Goal: Transaction & Acquisition: Purchase product/service

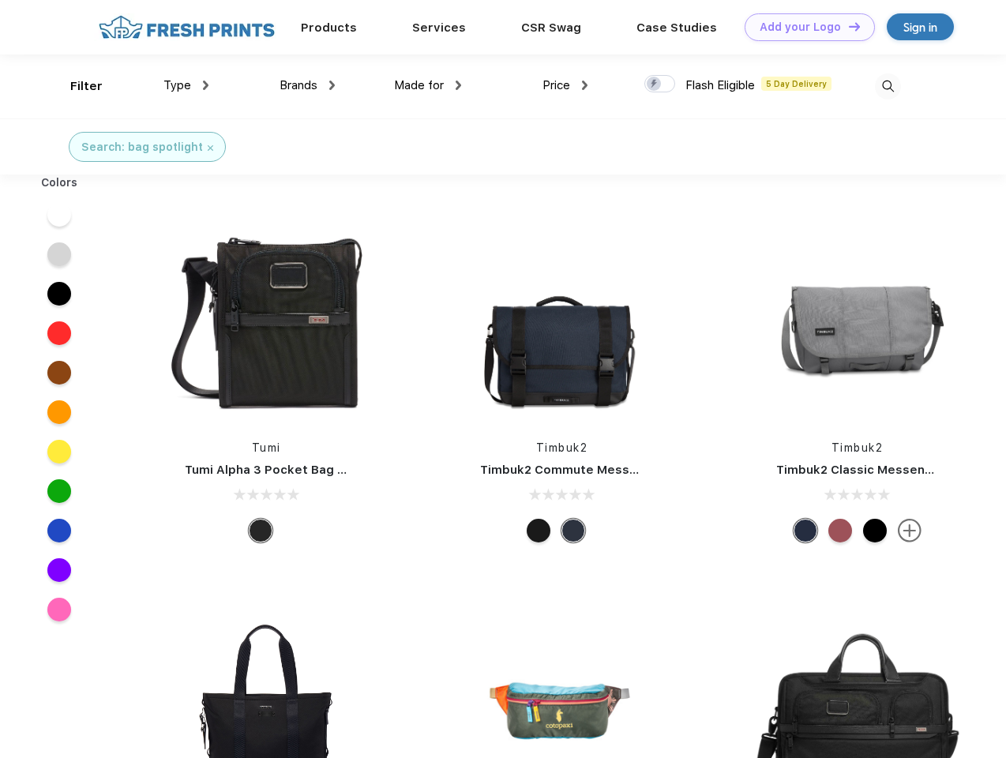
click at [804, 27] on link "Add your Logo Design Tool" at bounding box center [810, 27] width 130 height 28
click at [76, 86] on div "Filter" at bounding box center [86, 86] width 32 height 18
click at [186, 85] on span "Type" at bounding box center [177, 85] width 28 height 14
click at [307, 85] on span "Brands" at bounding box center [299, 85] width 38 height 14
click at [428, 85] on span "Made for" at bounding box center [419, 85] width 50 height 14
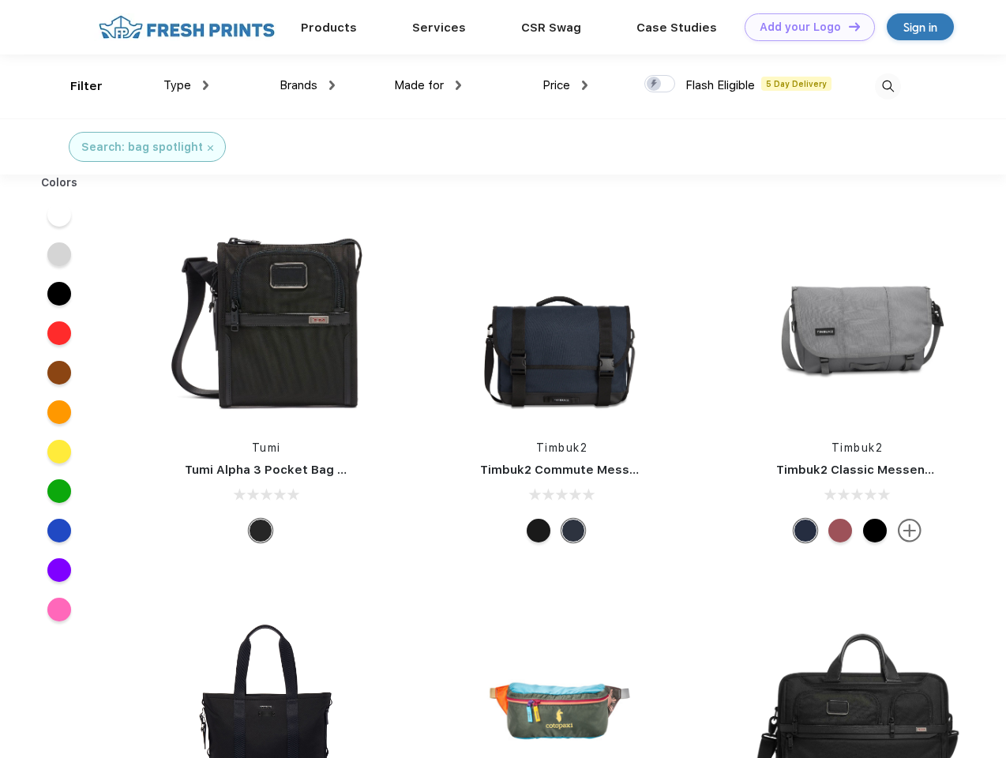
click at [566, 85] on span "Price" at bounding box center [557, 85] width 28 height 14
click at [660, 85] on div at bounding box center [659, 83] width 31 height 17
click at [655, 85] on input "checkbox" at bounding box center [649, 79] width 10 height 10
click at [888, 86] on img at bounding box center [888, 86] width 26 height 26
click at [59, 215] on div at bounding box center [59, 214] width 61 height 39
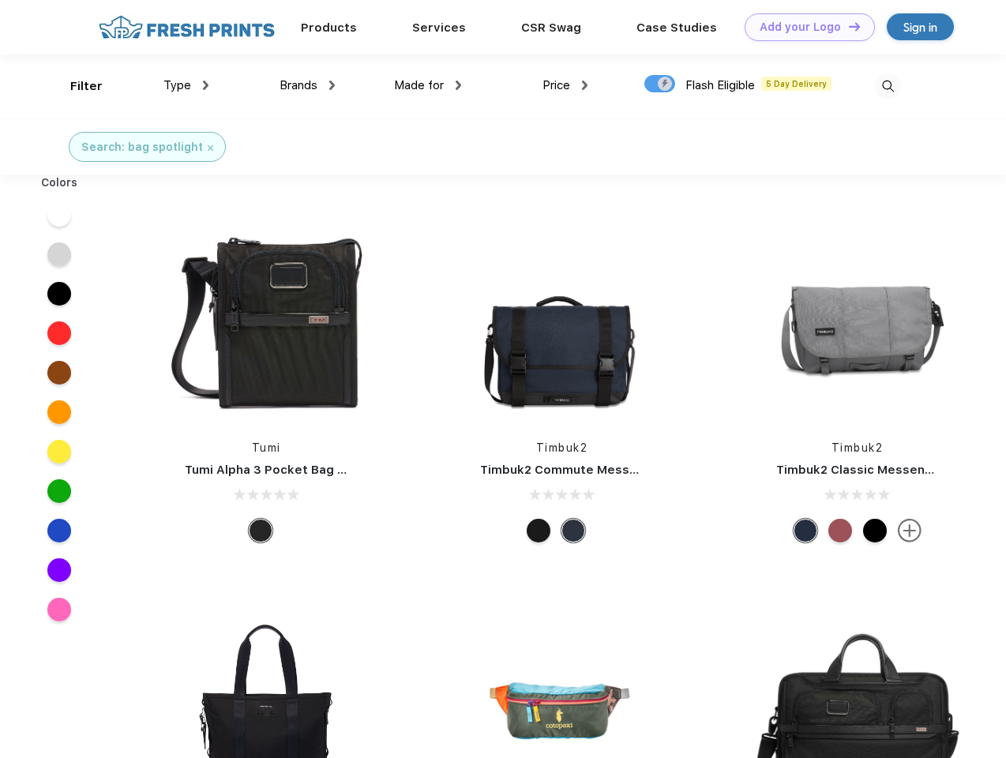
click at [59, 254] on div at bounding box center [59, 254] width 61 height 39
